Goal: Information Seeking & Learning: Understand process/instructions

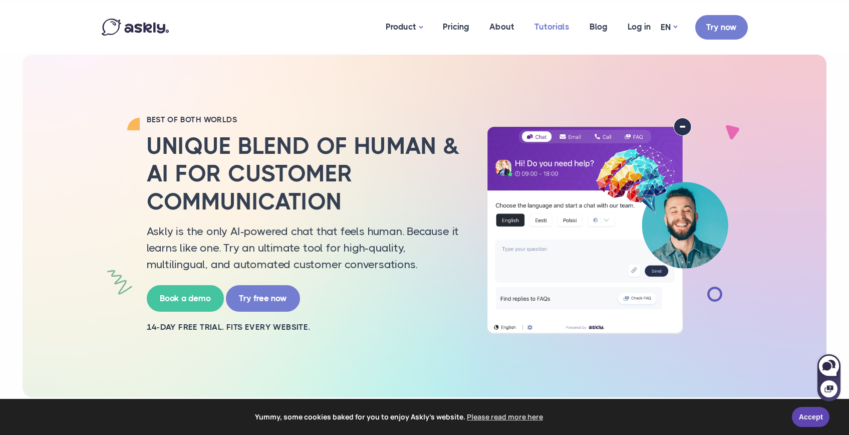
click at [556, 29] on link "Tutorials" at bounding box center [552, 27] width 55 height 49
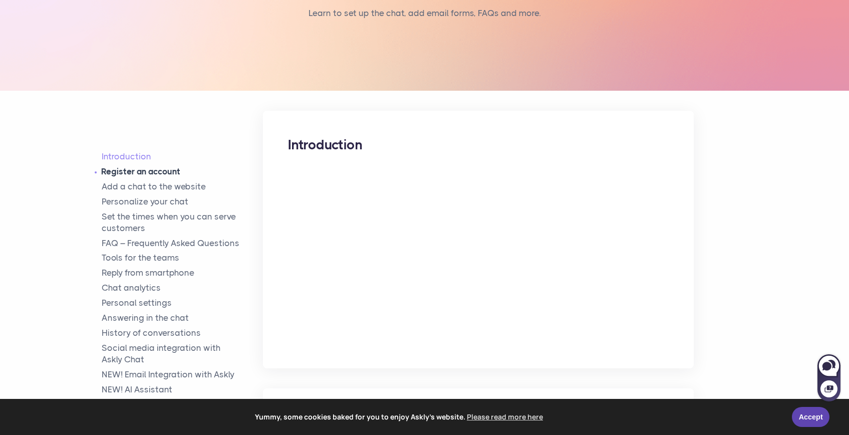
click at [145, 174] on link "Register an account" at bounding box center [183, 172] width 162 height 12
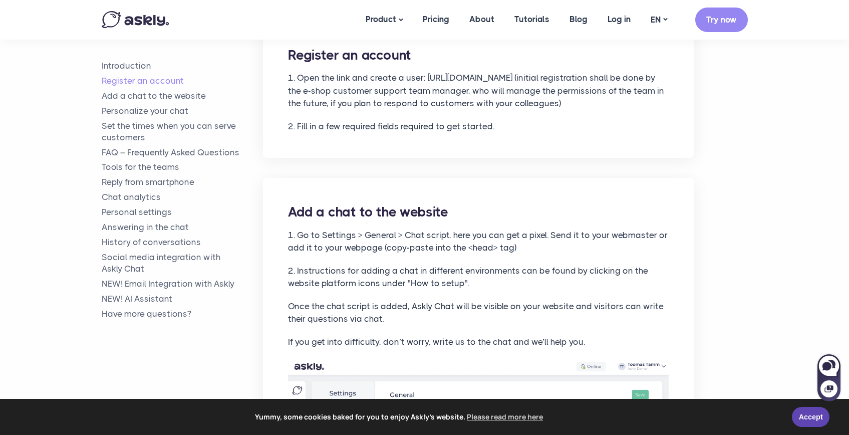
scroll to position [508, 0]
click at [159, 100] on link "Add a chat to the website" at bounding box center [183, 96] width 162 height 12
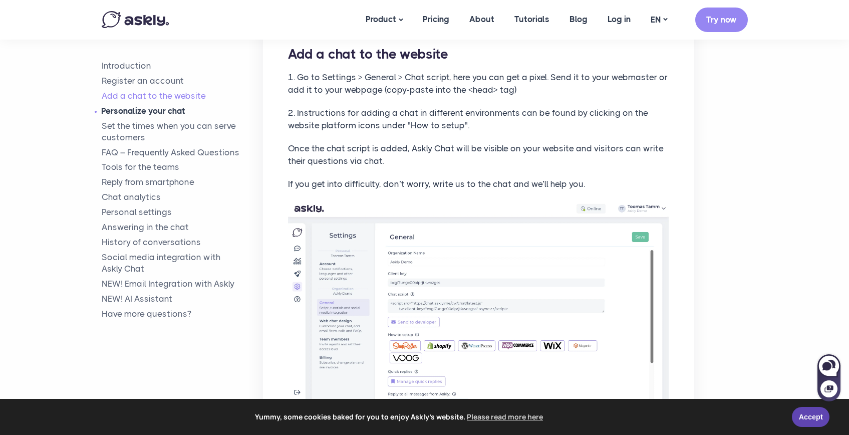
click at [155, 113] on link "Personalize your chat" at bounding box center [183, 111] width 162 height 12
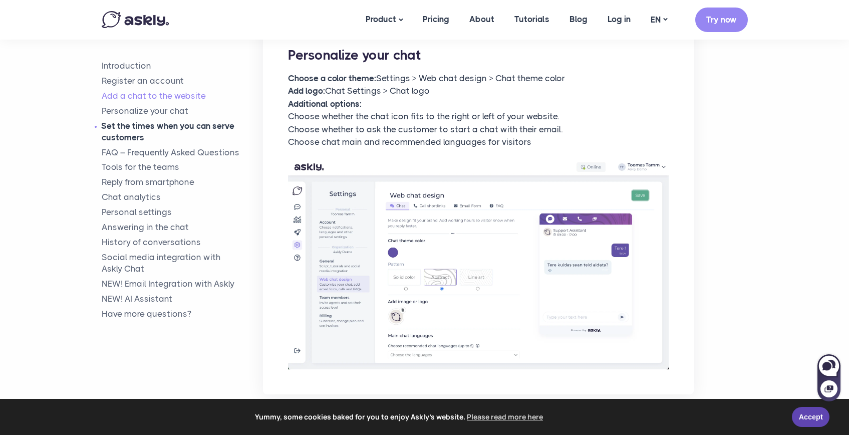
scroll to position [1100, 0]
click at [160, 110] on link "Personalize your chat" at bounding box center [183, 111] width 162 height 12
click at [154, 121] on link "Set the times when you can serve customers" at bounding box center [183, 131] width 162 height 23
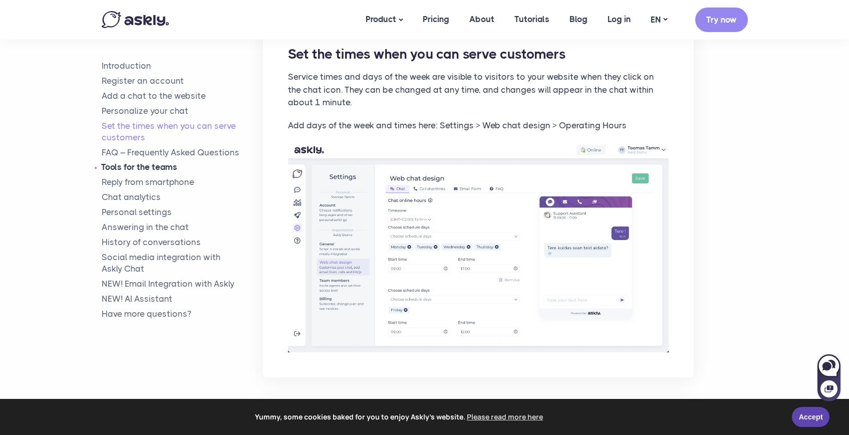
click at [114, 163] on link "Tools for the teams" at bounding box center [183, 168] width 162 height 12
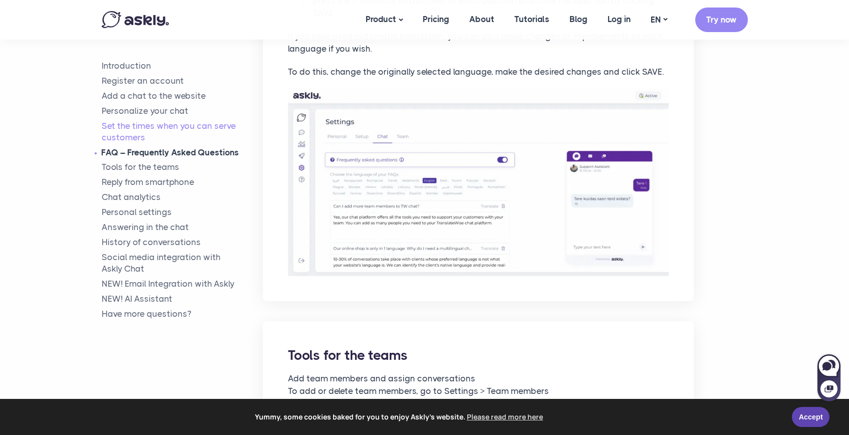
click at [114, 153] on link "FAQ – Frequently Asked Questions" at bounding box center [183, 153] width 162 height 12
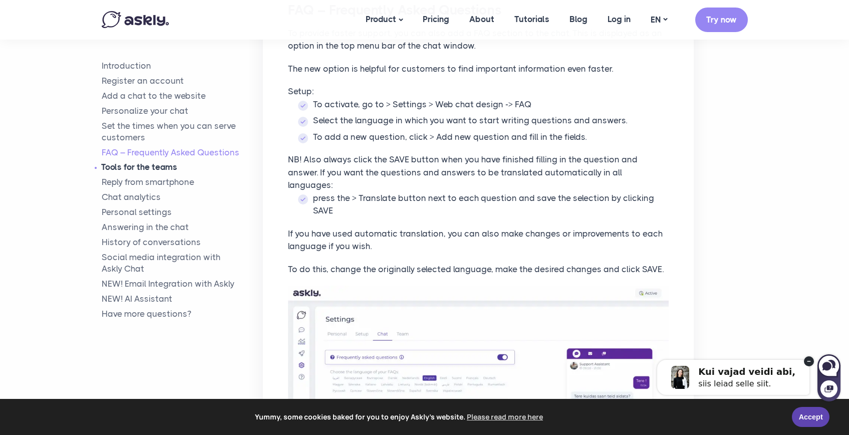
drag, startPoint x: 107, startPoint y: 172, endPoint x: 108, endPoint y: 203, distance: 31.1
click at [107, 172] on link "Tools for the teams" at bounding box center [183, 168] width 162 height 12
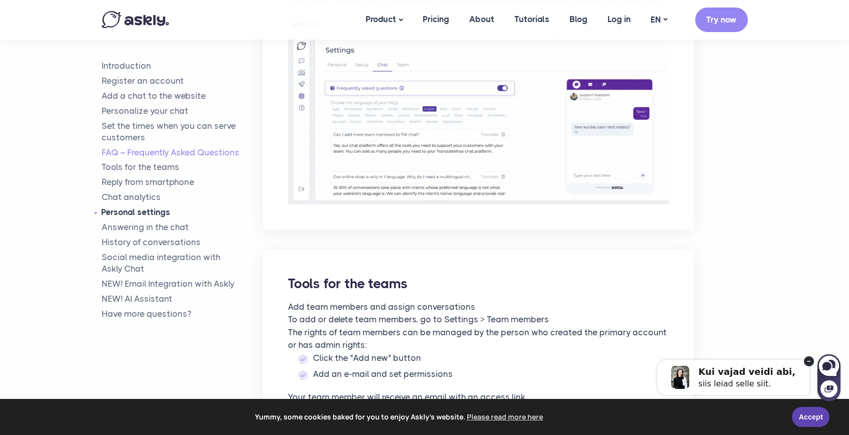
click at [109, 209] on link "Personal settings" at bounding box center [183, 212] width 162 height 12
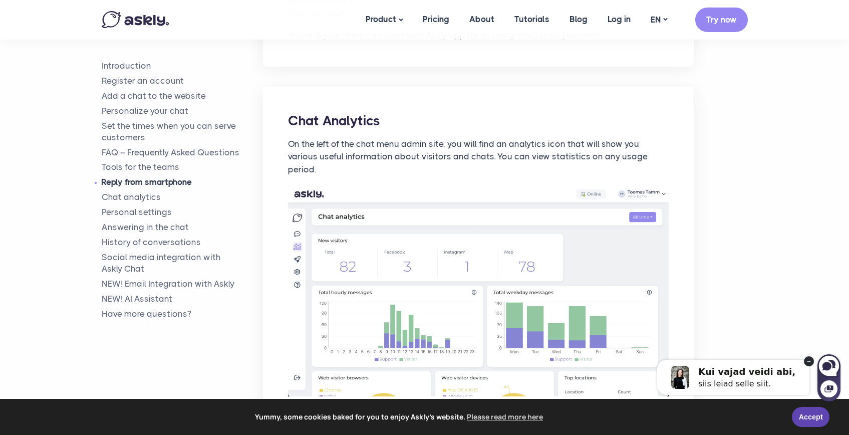
click at [119, 181] on link "Reply from smartphone" at bounding box center [183, 183] width 162 height 12
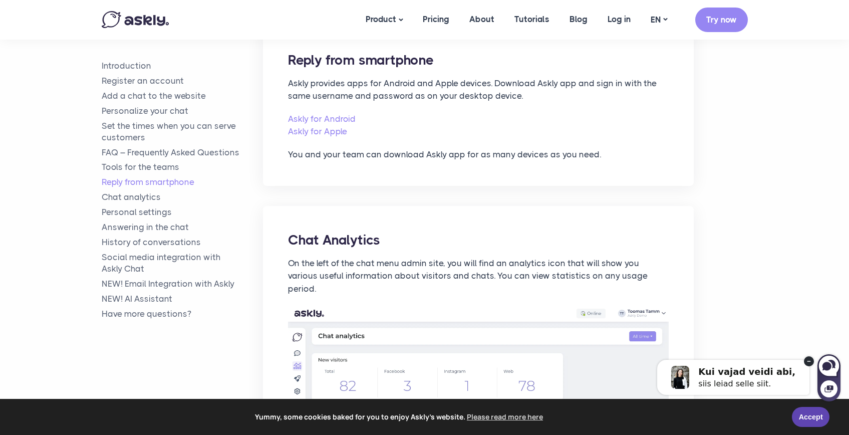
click at [117, 205] on ul "Introduction Register an account Add a chat to the website Personalize your cha…" at bounding box center [183, 190] width 162 height 260
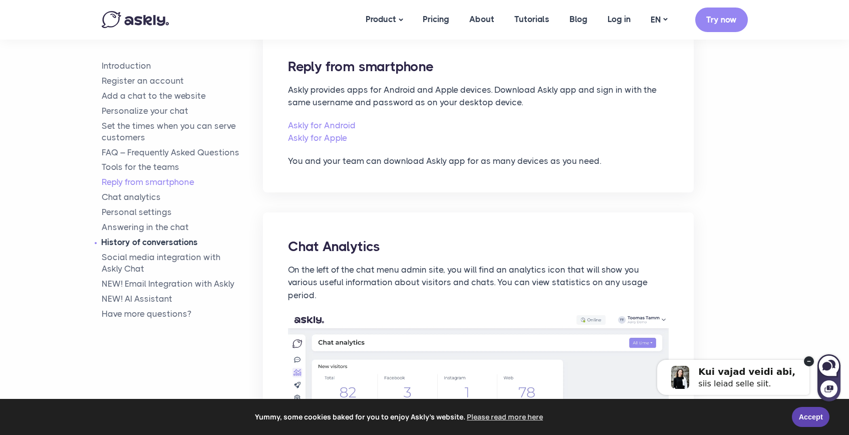
click at [117, 242] on link "History of conversations" at bounding box center [183, 243] width 162 height 12
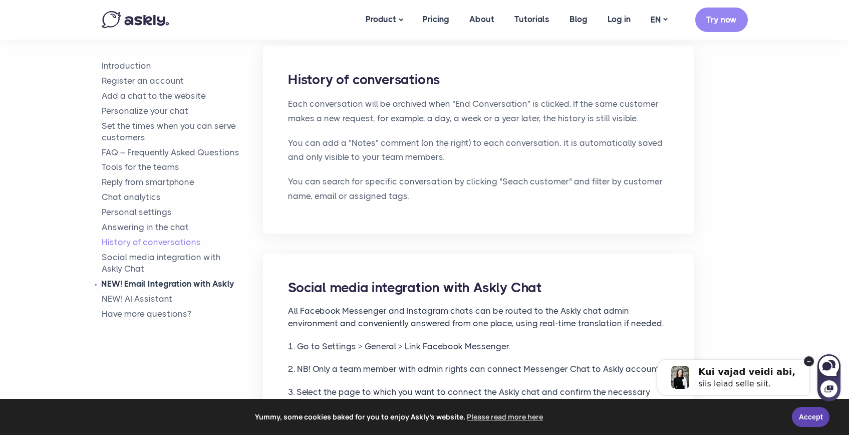
drag, startPoint x: 220, startPoint y: 284, endPoint x: 213, endPoint y: 288, distance: 8.1
click at [220, 284] on link "NEW! Email Integration with Askly" at bounding box center [183, 284] width 162 height 12
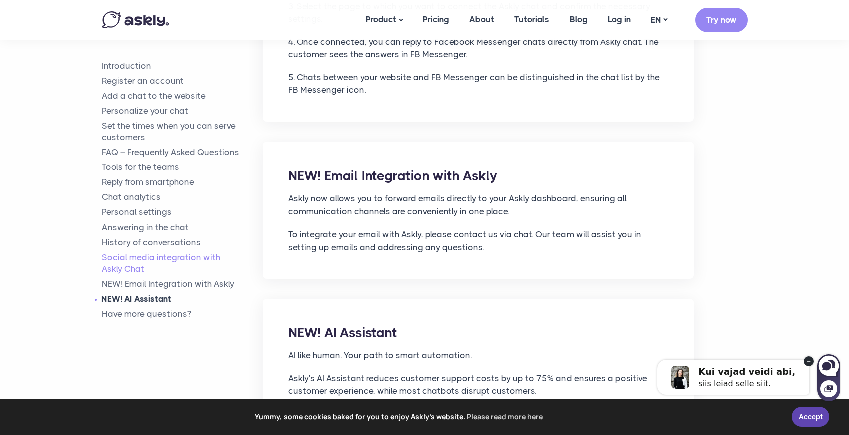
click at [144, 298] on link "NEW! AI Assistant" at bounding box center [183, 299] width 162 height 12
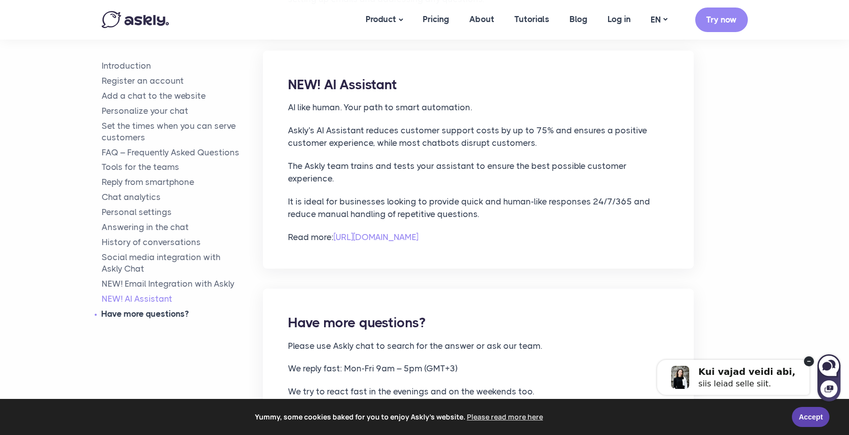
scroll to position [4879, 0]
